Goal: Task Accomplishment & Management: Manage account settings

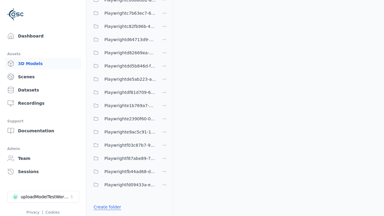
click at [105, 207] on link "Create folder" at bounding box center [107, 207] width 28 height 6
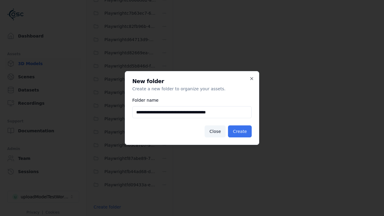
type input "**********"
click at [240, 131] on button "Create" at bounding box center [240, 131] width 24 height 12
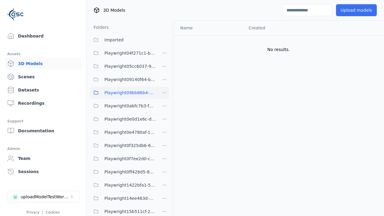
click at [357, 10] on button "Upload models" at bounding box center [356, 10] width 41 height 12
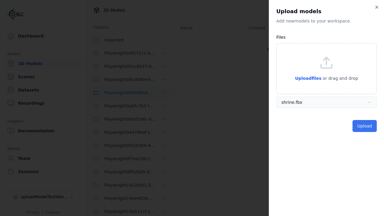
click at [365, 126] on button "Upload" at bounding box center [364, 126] width 24 height 12
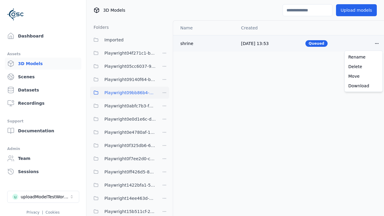
click at [376, 43] on html "Support Dashboard Assets 3D Models Scenes Datasets Recordings Support Documenta…" at bounding box center [192, 108] width 384 height 216
